Goal: Transaction & Acquisition: Purchase product/service

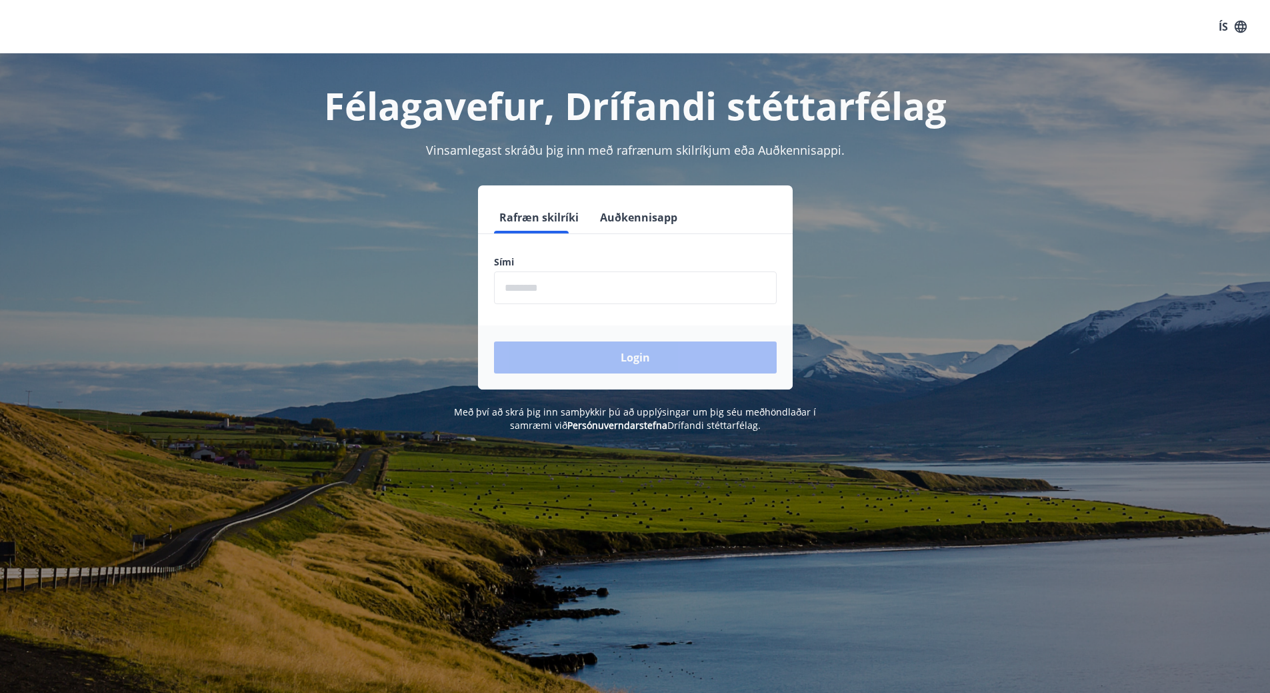
click at [561, 287] on input "phone" at bounding box center [635, 287] width 283 height 33
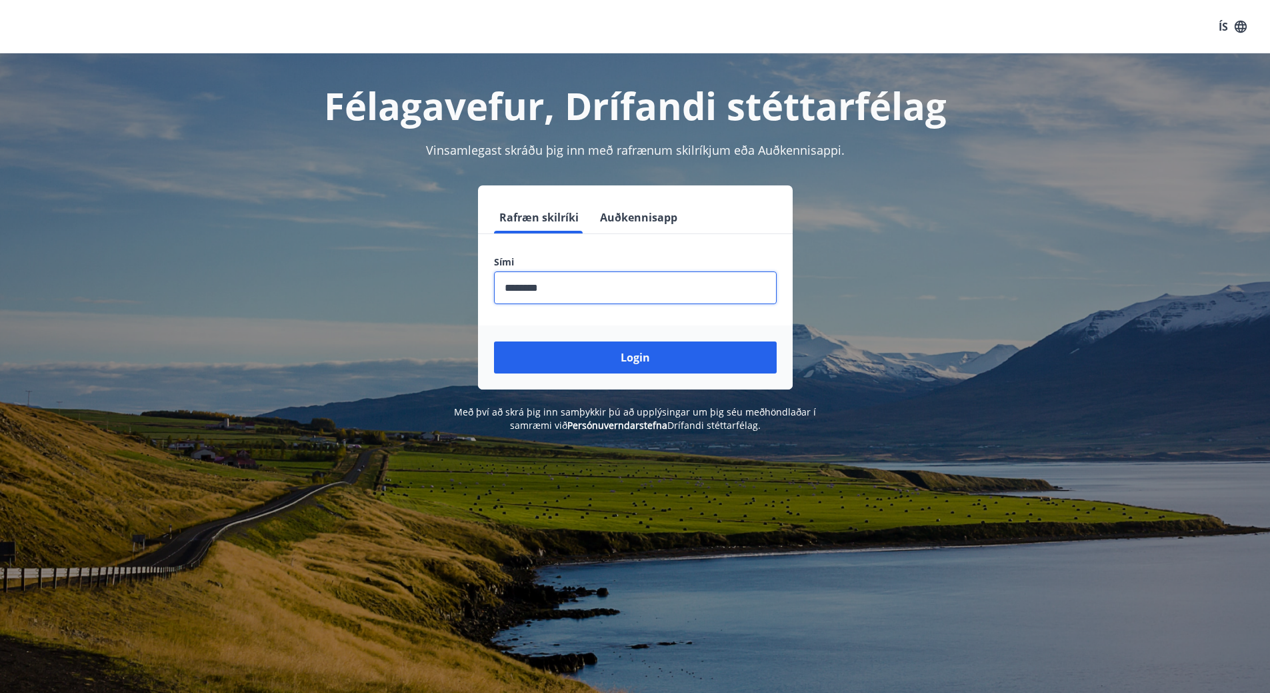
type input "********"
click at [494, 341] on button "Login" at bounding box center [635, 357] width 283 height 32
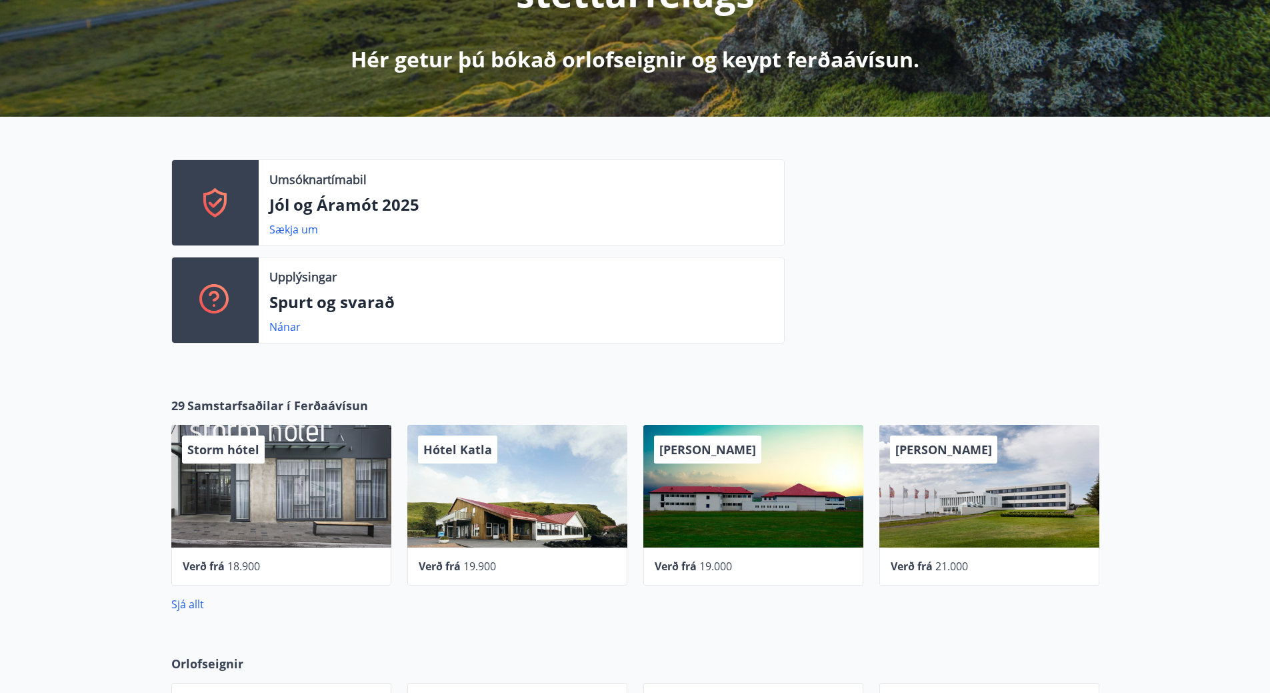
scroll to position [467, 0]
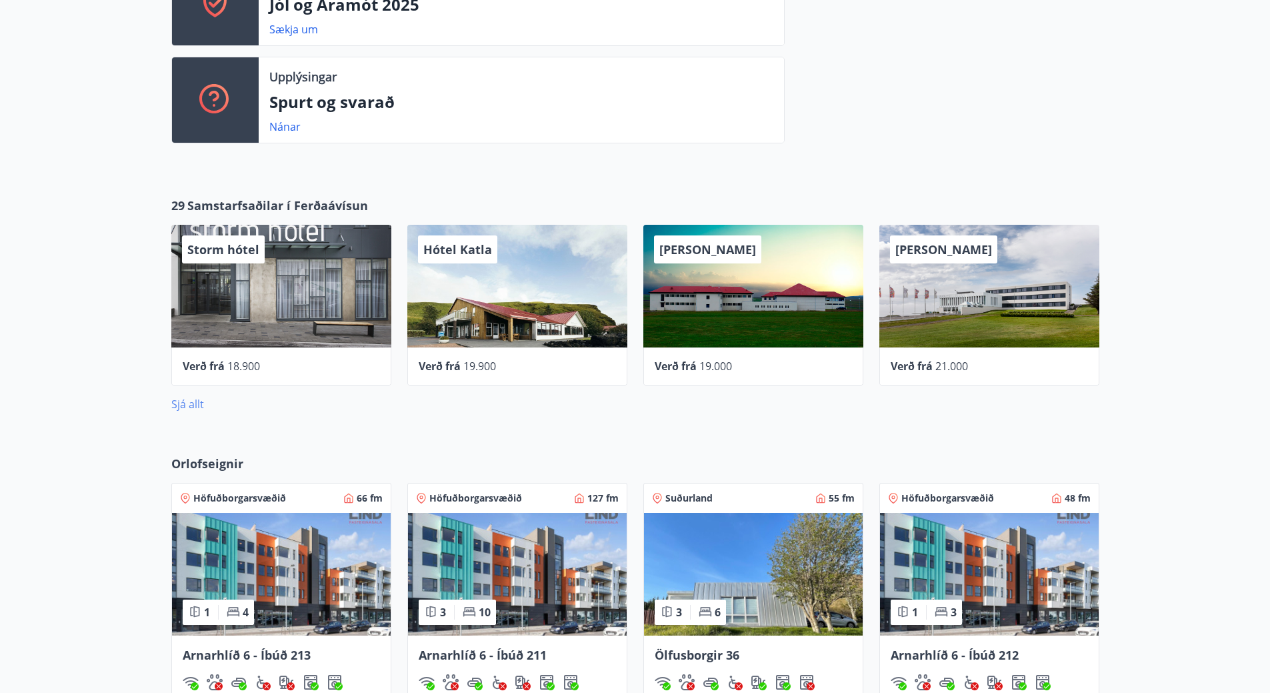
click at [186, 400] on link "Sjá allt" at bounding box center [187, 404] width 33 height 15
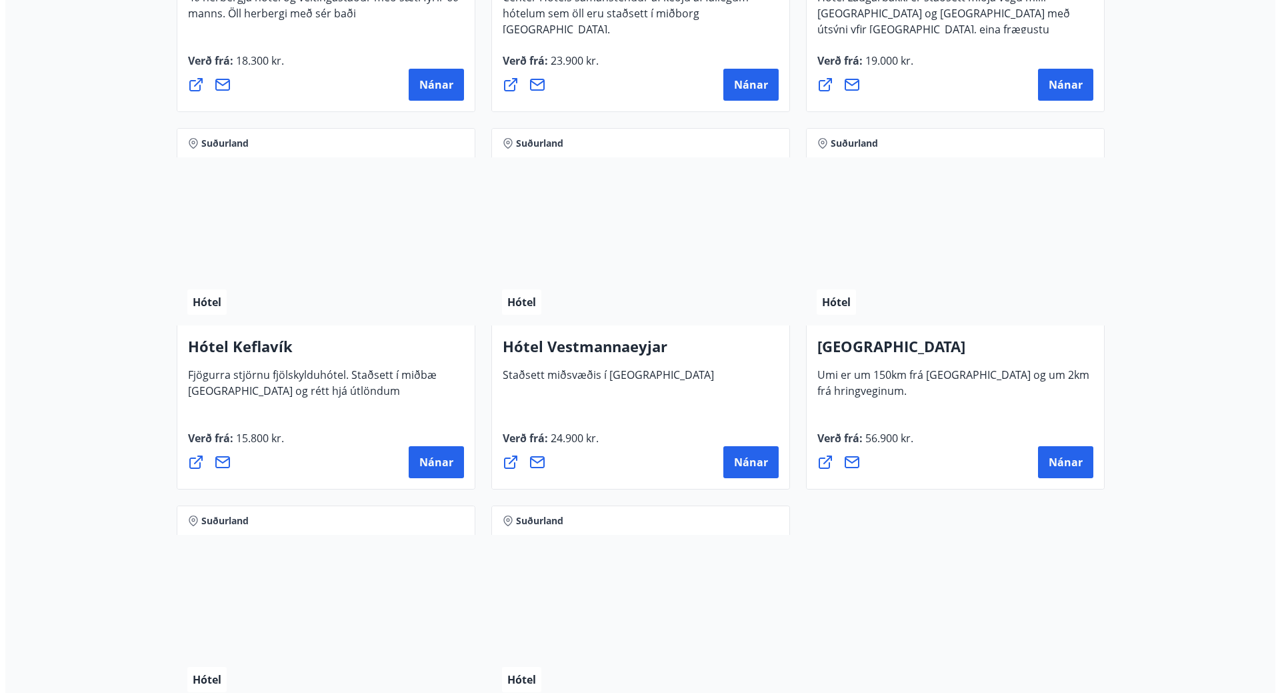
scroll to position [3200, 0]
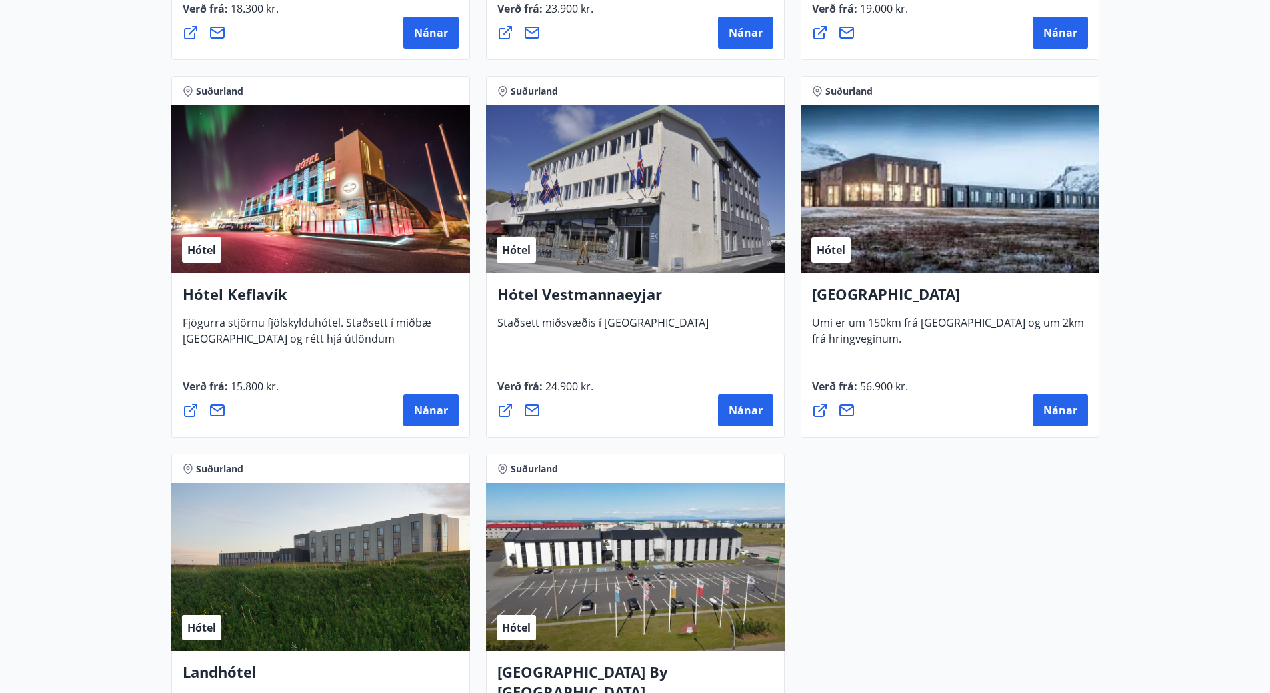
click at [215, 291] on h4 "Hótel Keflavík" at bounding box center [321, 299] width 276 height 31
click at [261, 353] on div "Hótel Keflavík Fjögurra stjörnu fjölskylduhótel. Staðsett í miðbæ Keflavíkur og…" at bounding box center [320, 355] width 299 height 164
click at [429, 411] on span "Nánar" at bounding box center [431, 410] width 34 height 15
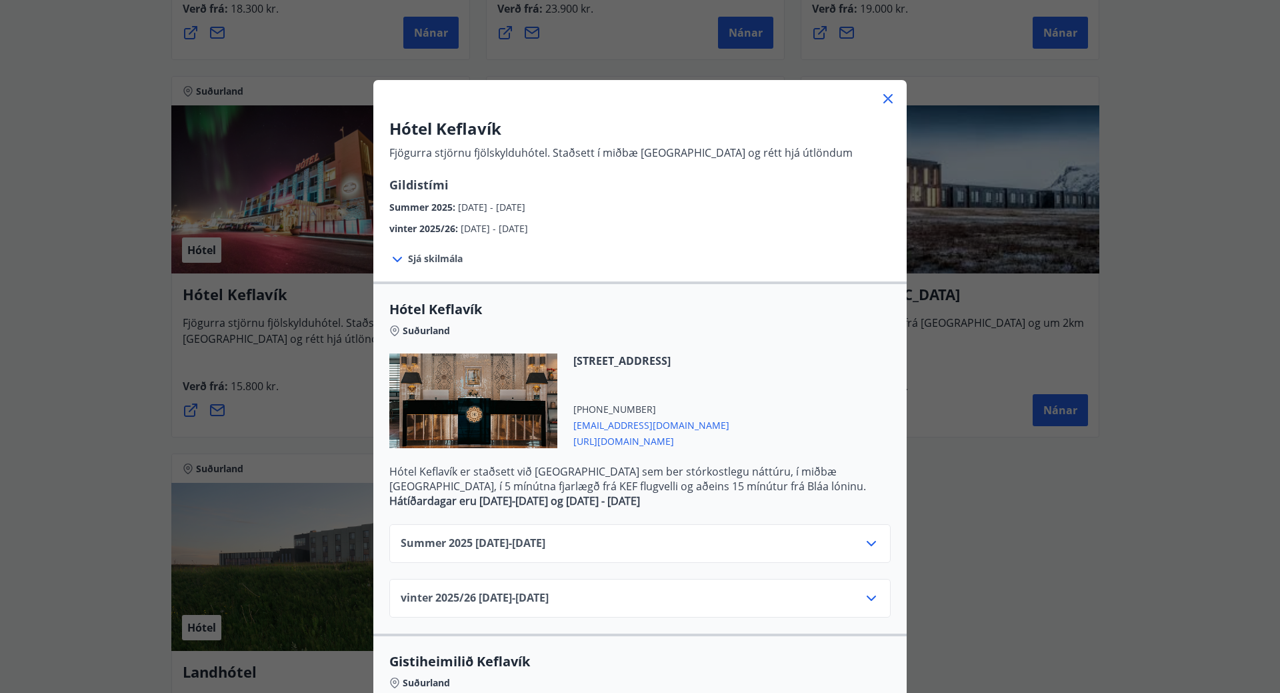
click at [408, 253] on span "Sjá skilmála" at bounding box center [435, 258] width 55 height 13
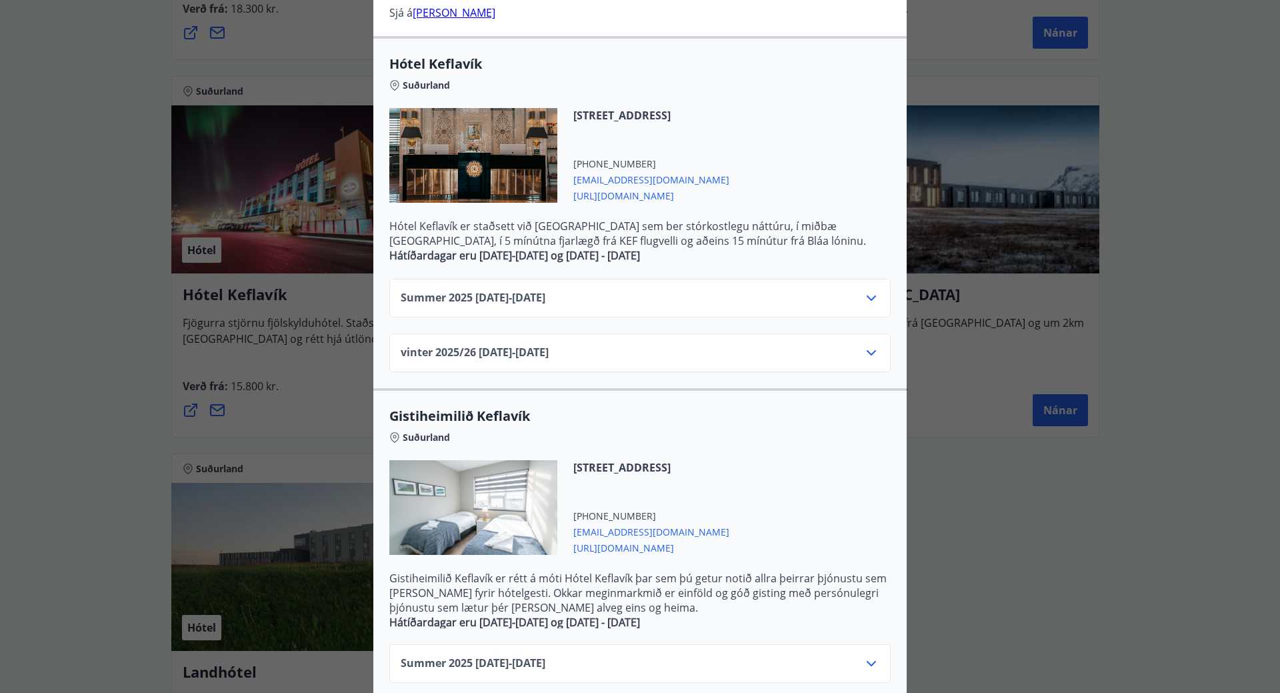
scroll to position [225, 0]
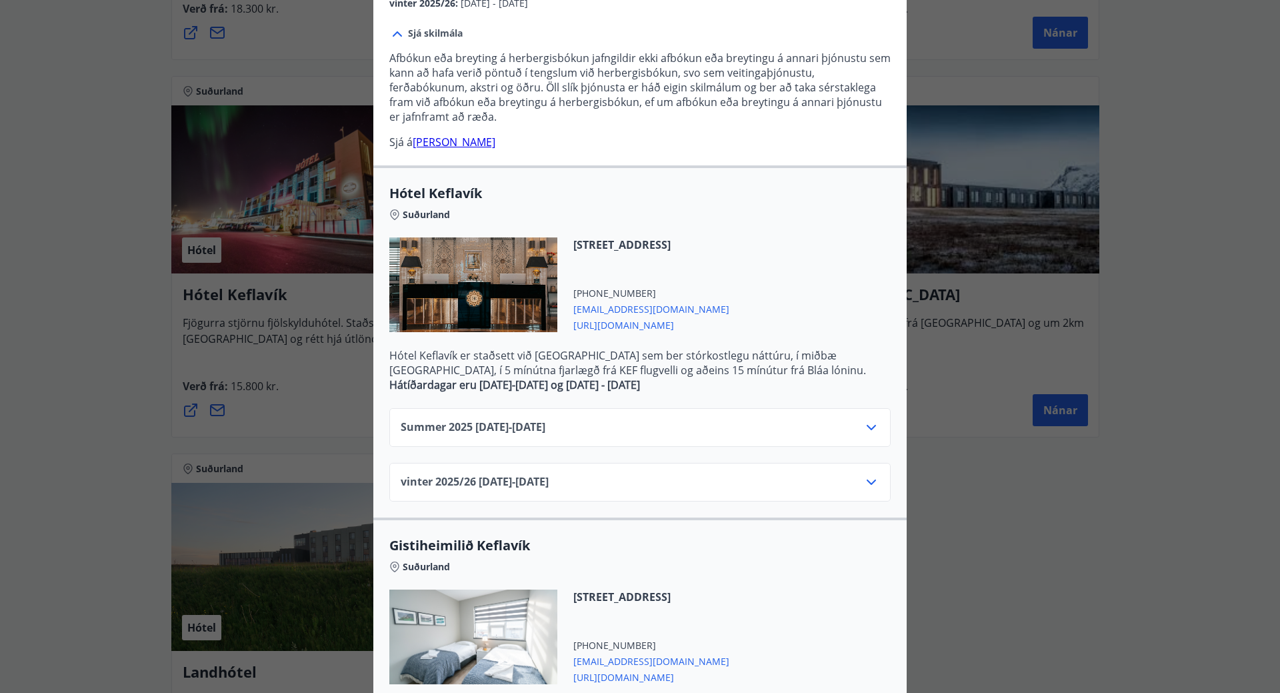
click at [795, 437] on div "Summer 2025 01.06.25 - 31.10.25" at bounding box center [640, 432] width 479 height 27
click at [857, 421] on div "Summer 2025 01.06.25 - 31.10.25" at bounding box center [640, 432] width 479 height 27
click at [872, 427] on icon at bounding box center [871, 427] width 16 height 16
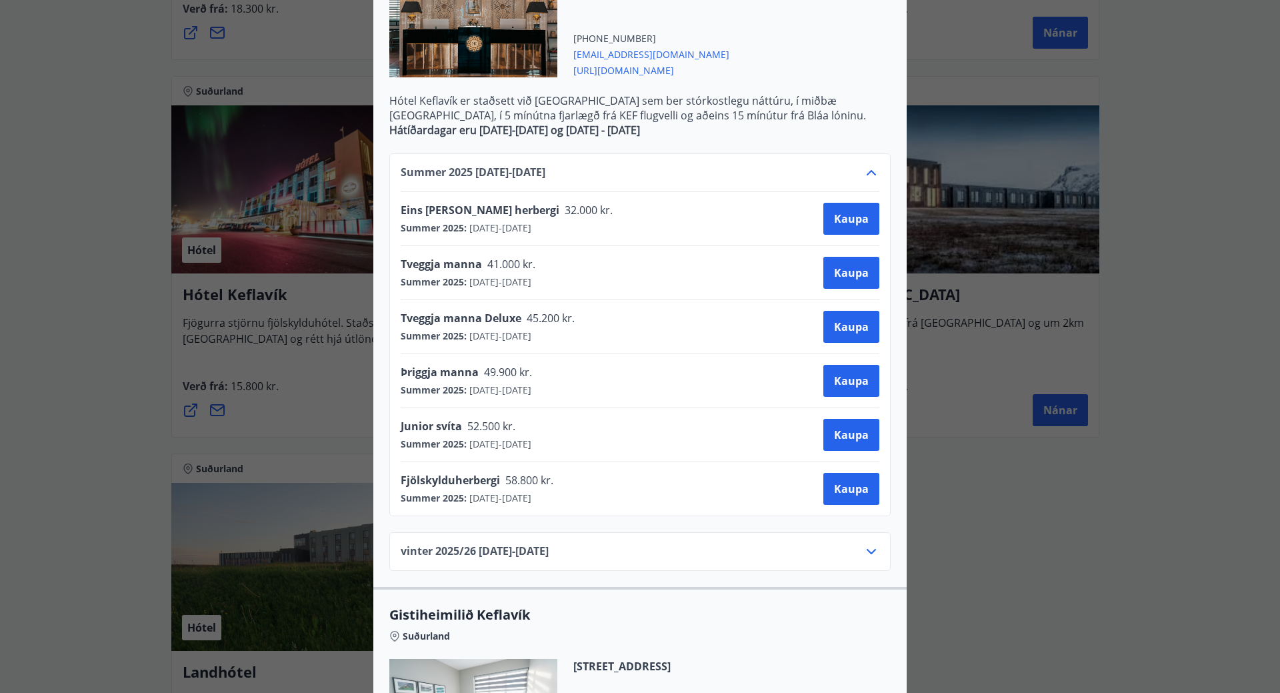
scroll to position [492, 0]
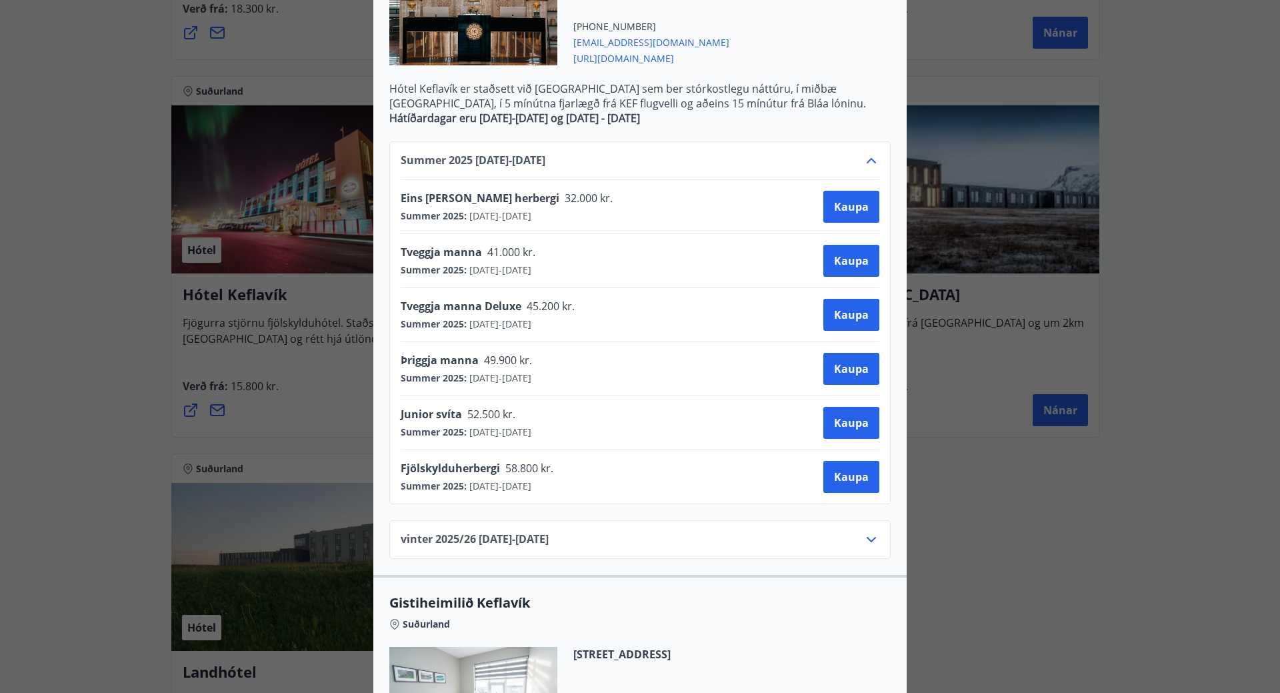
click at [883, 268] on div "Summer 2025 01.06.25 - 31.10.25 Eins manns herbergi 32.000 kr. Summer 2025 : 01…" at bounding box center [639, 322] width 501 height 363
click at [863, 263] on span "Kaupa" at bounding box center [851, 260] width 35 height 15
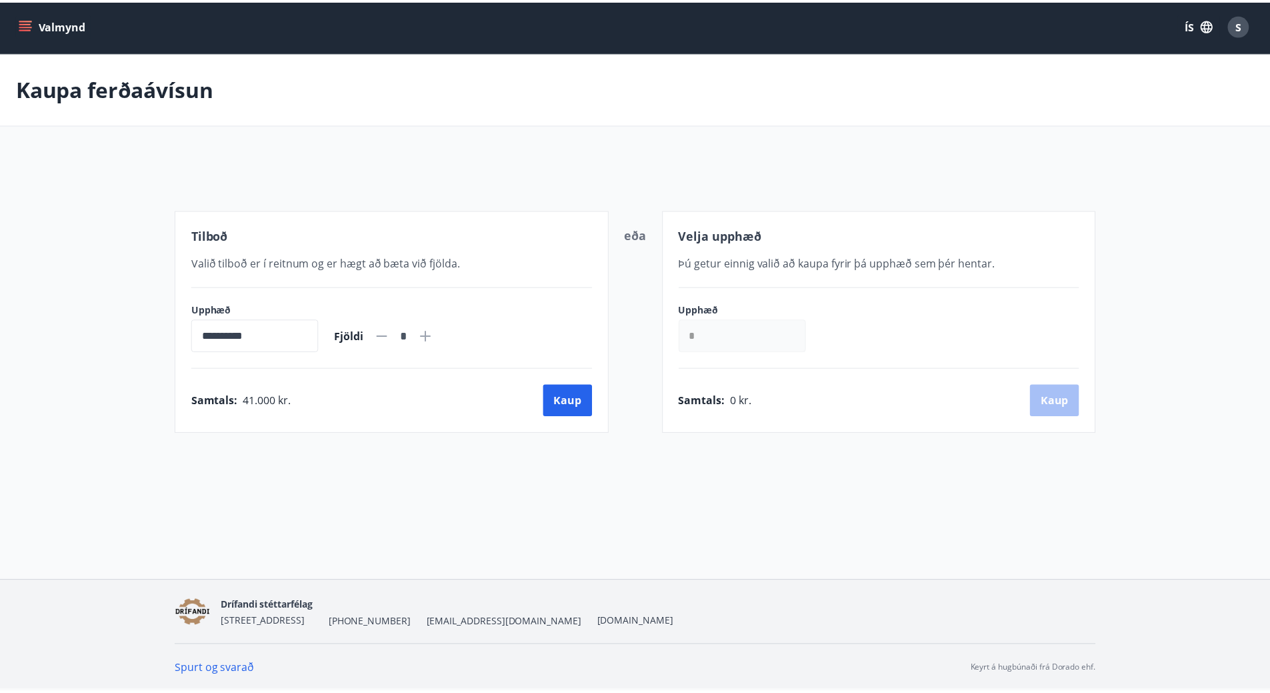
scroll to position [2, 0]
